Goal: Check status: Check status

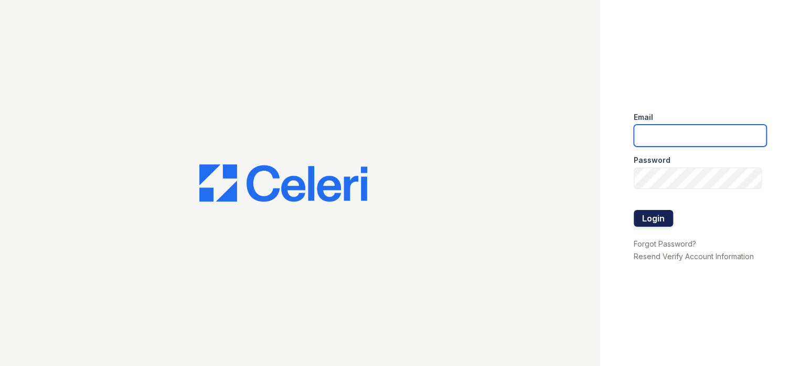
type input "prescottpark1@cafmanagement.com"
click at [656, 219] on button "Login" at bounding box center [652, 218] width 39 height 17
type input "[EMAIL_ADDRESS][DOMAIN_NAME]"
click at [648, 221] on button "Login" at bounding box center [652, 218] width 39 height 17
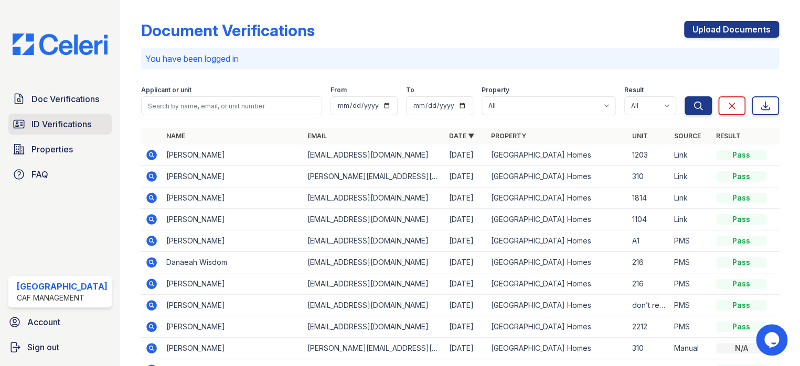
click at [46, 126] on span "ID Verifications" at bounding box center [61, 124] width 60 height 13
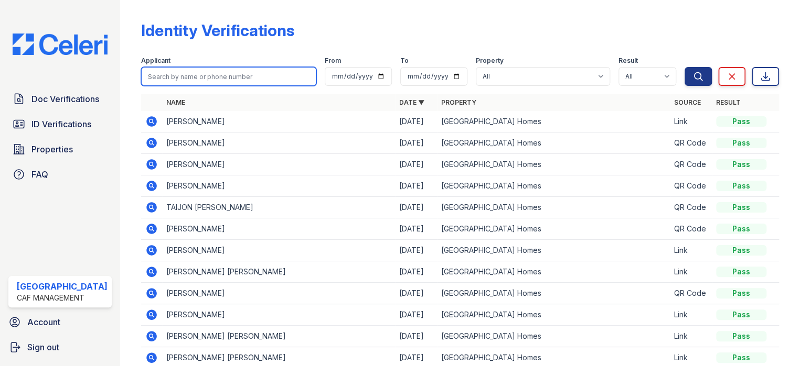
paste input "Sanchez"
type input "Sanchez"
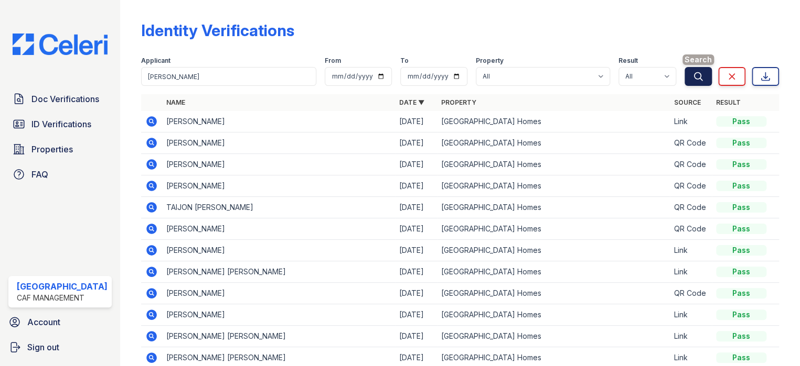
click at [693, 77] on icon "submit" at bounding box center [698, 76] width 10 height 10
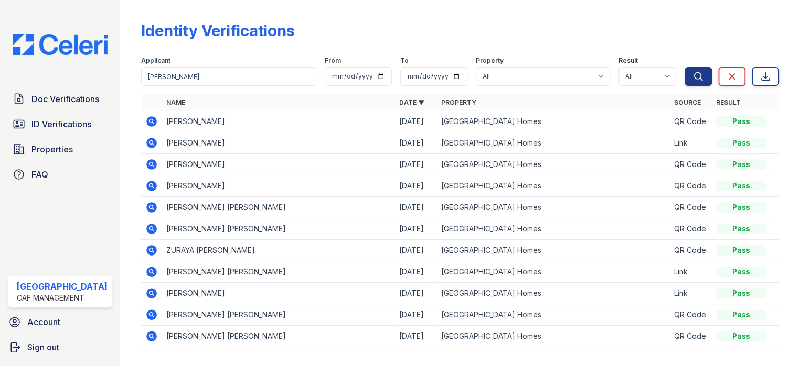
click at [148, 120] on icon at bounding box center [151, 121] width 13 height 13
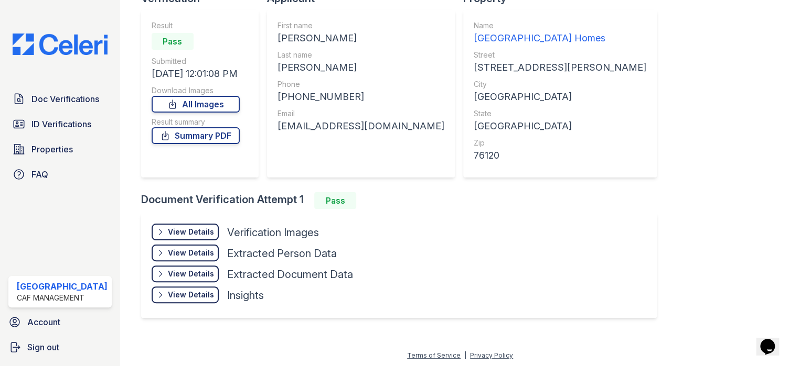
click at [199, 237] on div "View Details" at bounding box center [191, 232] width 46 height 10
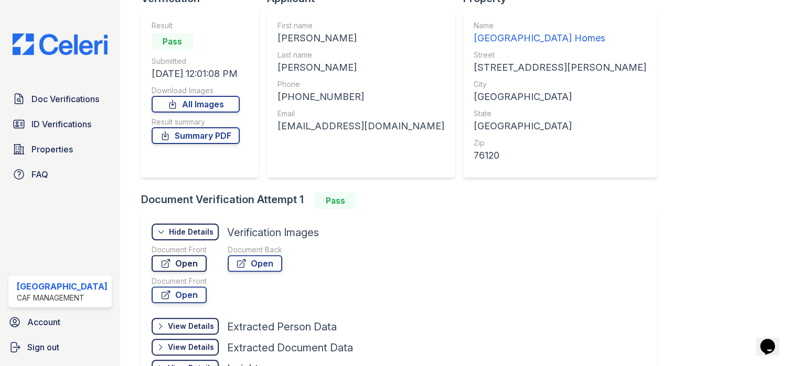
click at [187, 262] on link "Open" at bounding box center [179, 263] width 55 height 17
